Goal: Task Accomplishment & Management: Complete application form

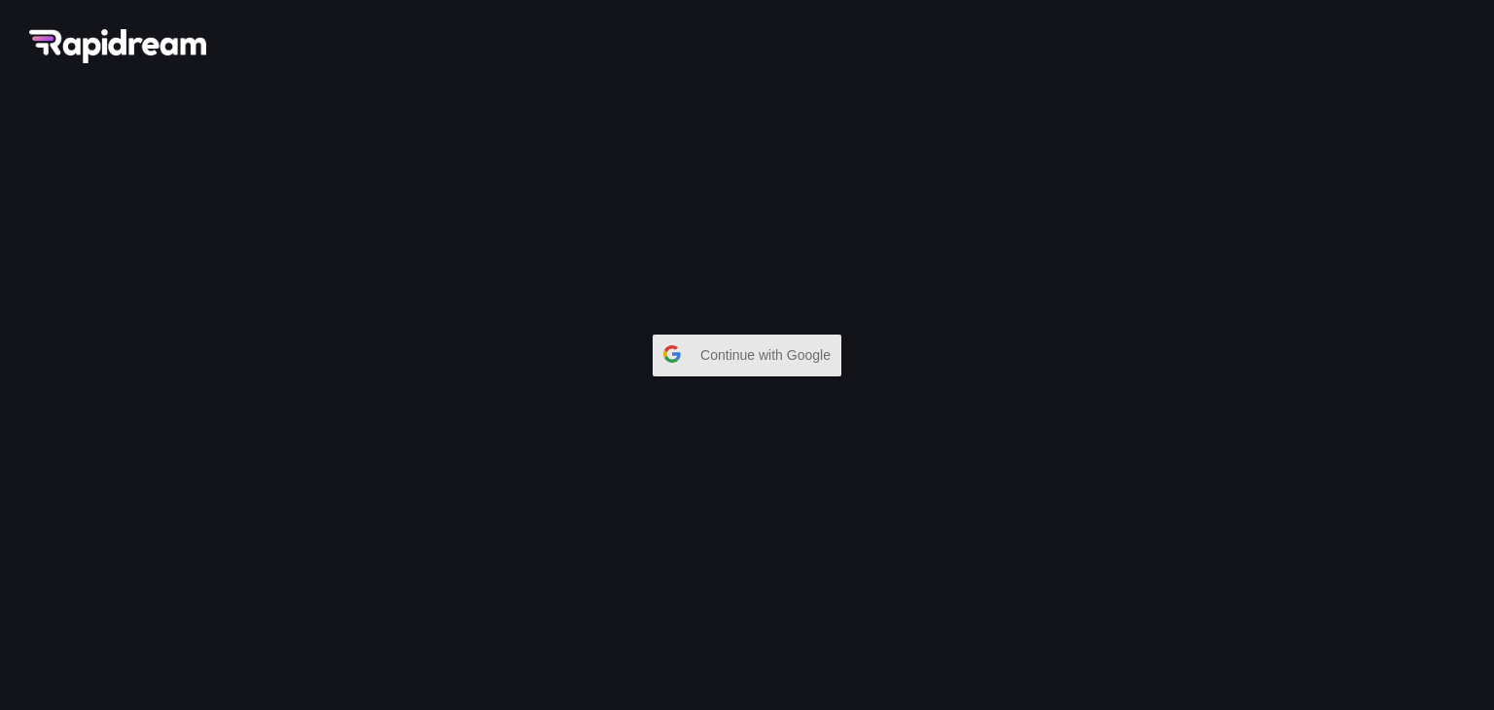
click at [716, 356] on span "Continue with Google" at bounding box center [770, 354] width 140 height 35
click at [712, 351] on span "Continue with Google" at bounding box center [770, 354] width 140 height 35
click at [769, 359] on span "Continue with Google" at bounding box center [770, 354] width 140 height 35
click at [778, 359] on span "Continue with Google" at bounding box center [770, 354] width 140 height 35
click at [762, 361] on span "Continue with Google" at bounding box center [770, 354] width 140 height 35
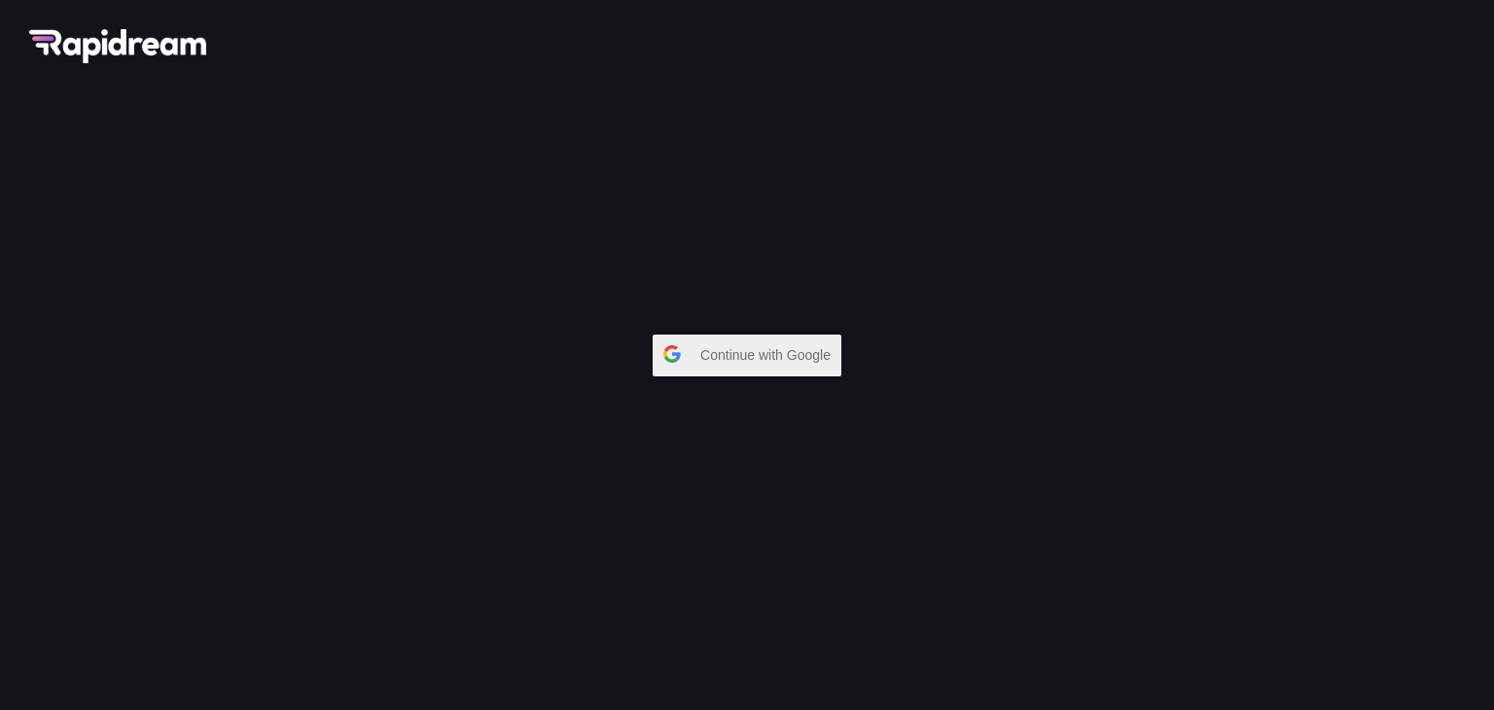
click at [778, 359] on span "Continue with Google" at bounding box center [770, 354] width 140 height 35
